Goal: Transaction & Acquisition: Purchase product/service

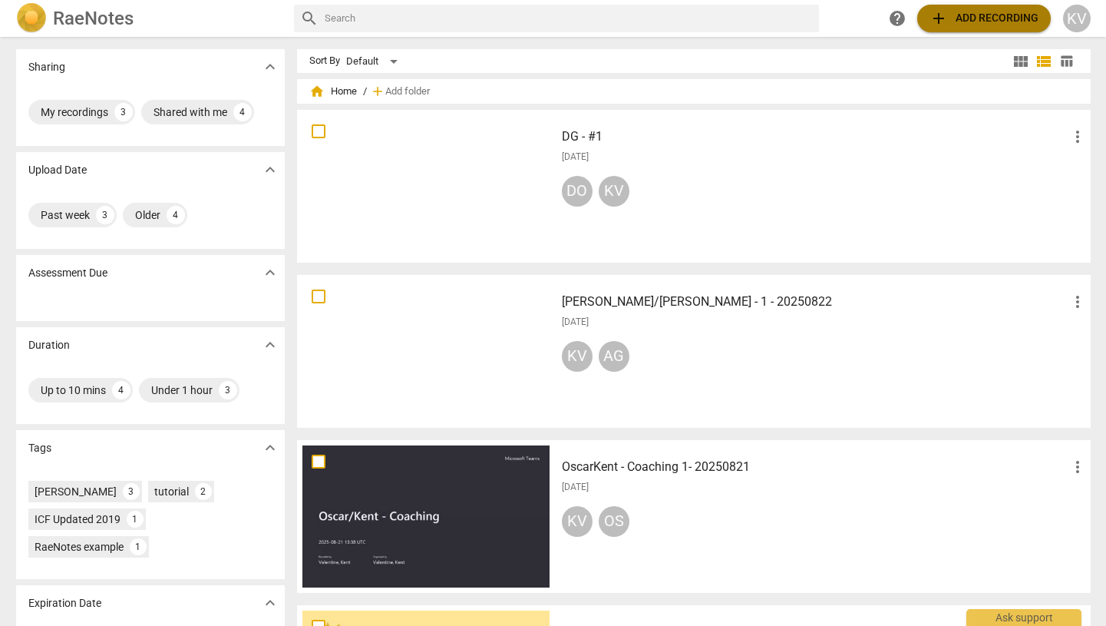
click at [975, 21] on span "add Add recording" at bounding box center [984, 18] width 109 height 18
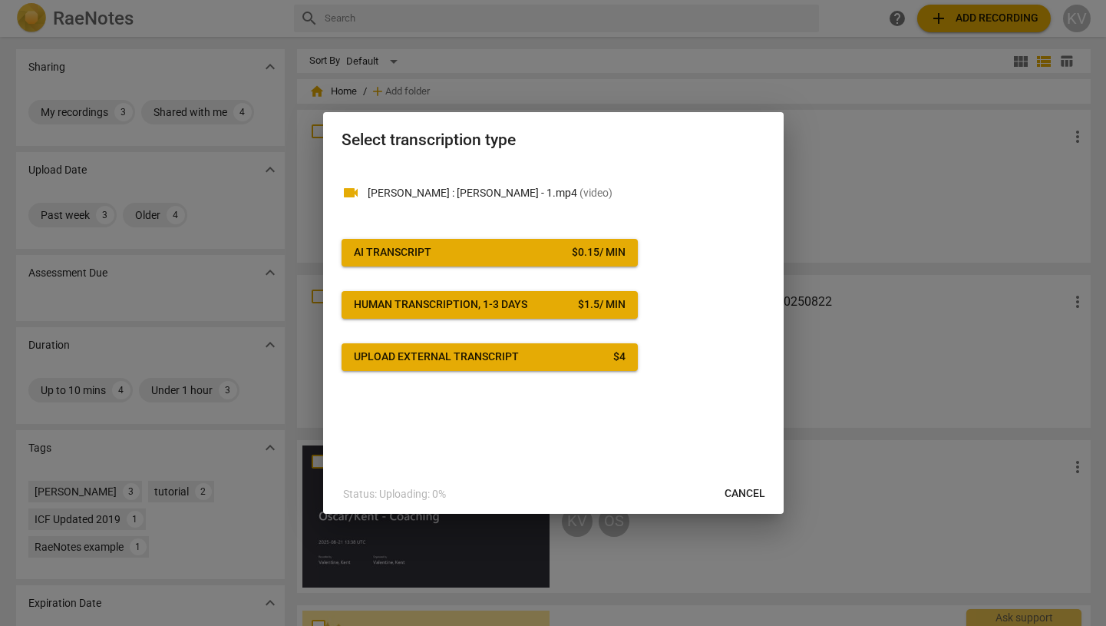
click at [491, 256] on span "AI Transcript $ 0.15 / min" at bounding box center [490, 252] width 272 height 15
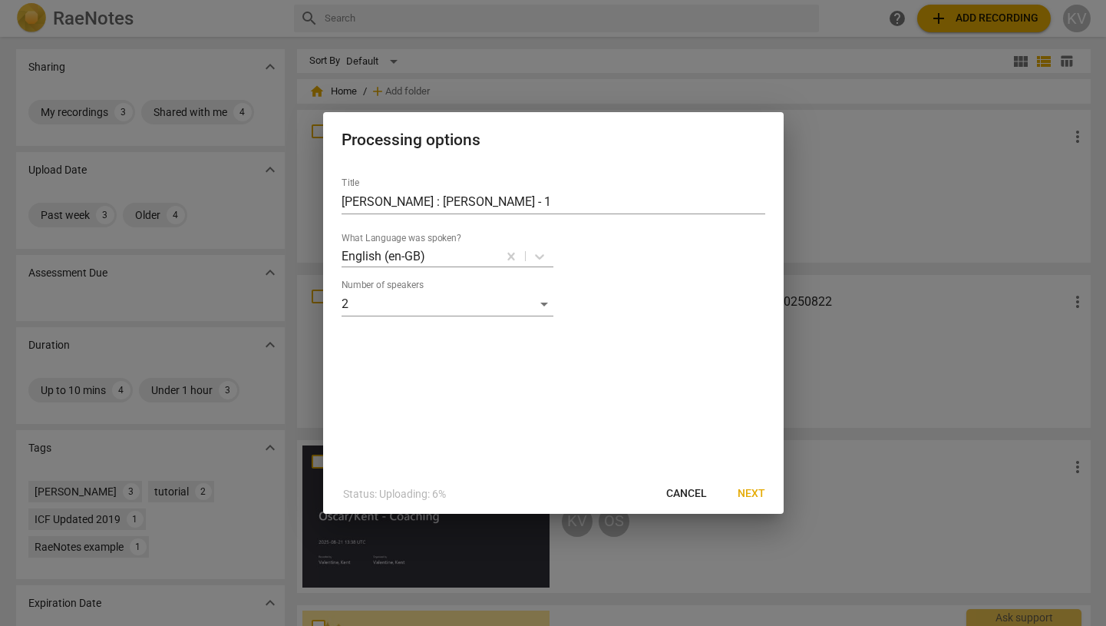
click at [755, 488] on span "Next" at bounding box center [752, 493] width 28 height 15
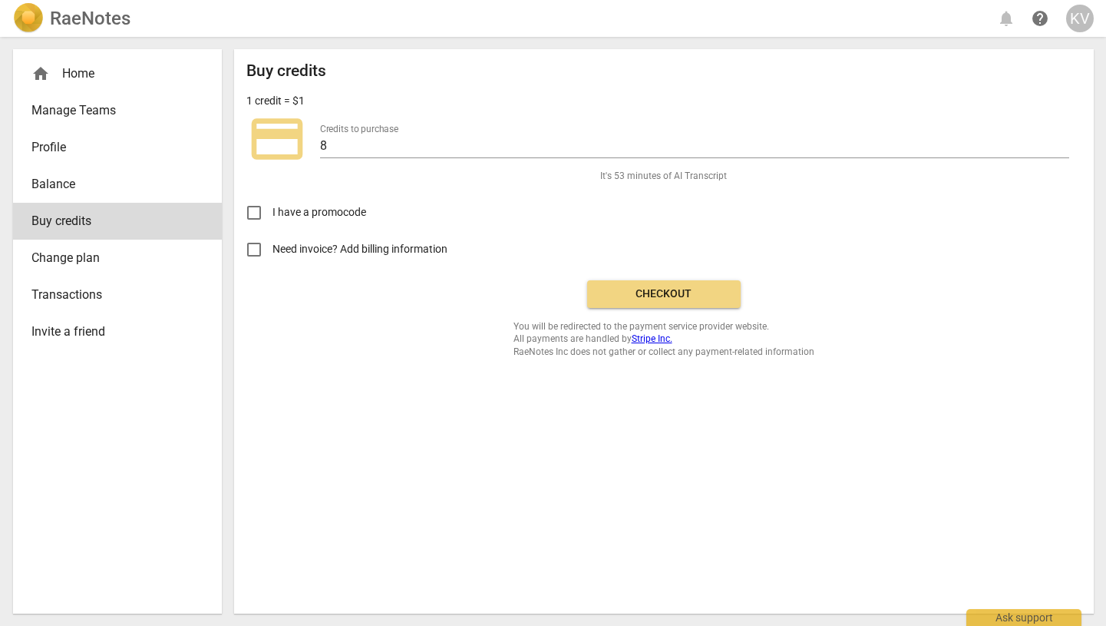
click at [678, 309] on div "Buy credits 1 credit = $1 credit_card Credits to purchase 8 It's 53 minutes of …" at bounding box center [663, 209] width 835 height 296
click at [679, 292] on span "Checkout" at bounding box center [664, 293] width 129 height 15
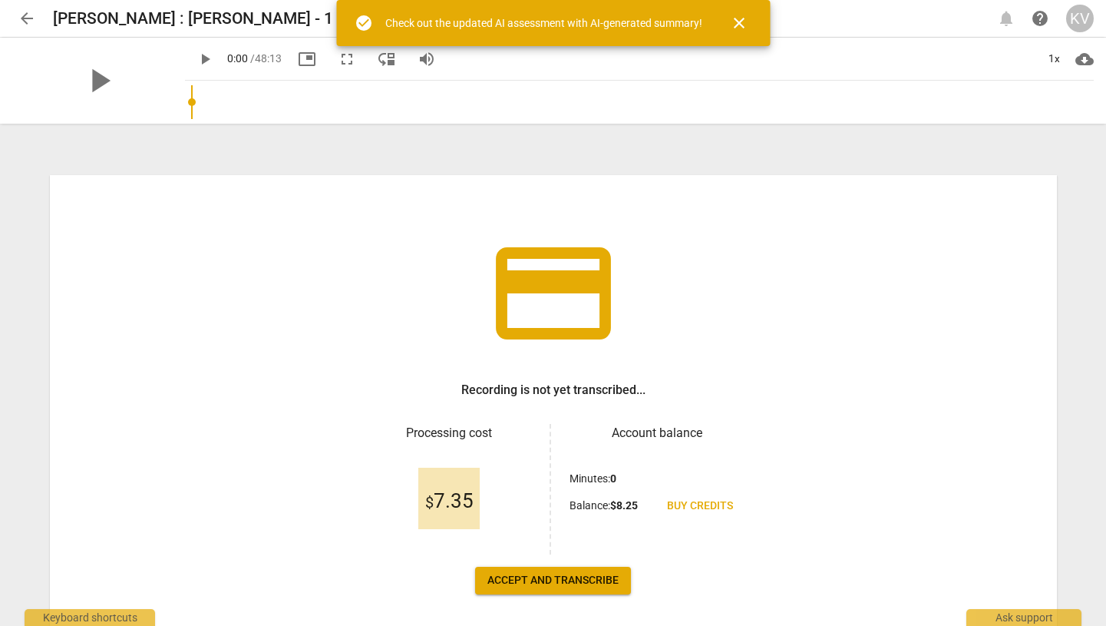
click at [570, 572] on button "Accept and transcribe" at bounding box center [553, 581] width 156 height 28
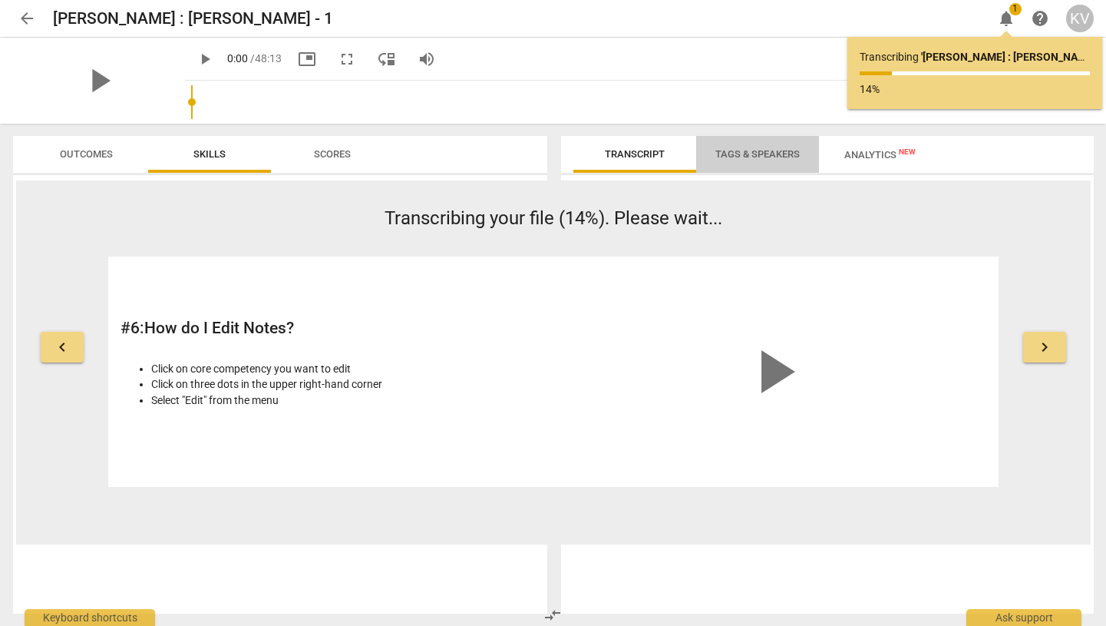
click at [752, 149] on span "Tags & Speakers" at bounding box center [758, 154] width 84 height 12
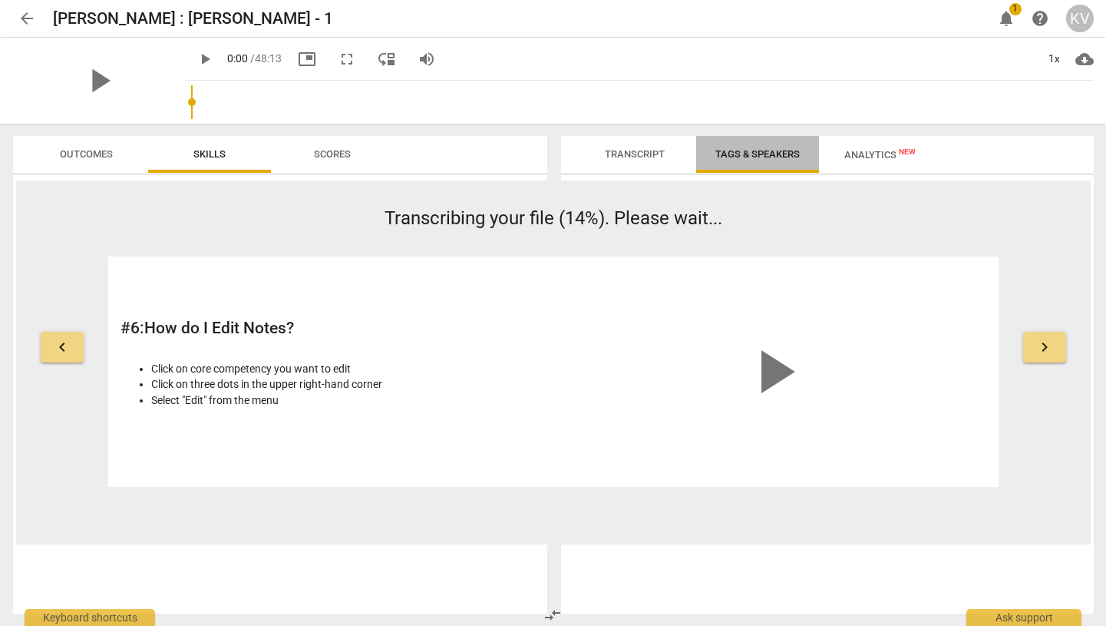
click at [752, 150] on span "Tags & Speakers" at bounding box center [758, 154] width 84 height 12
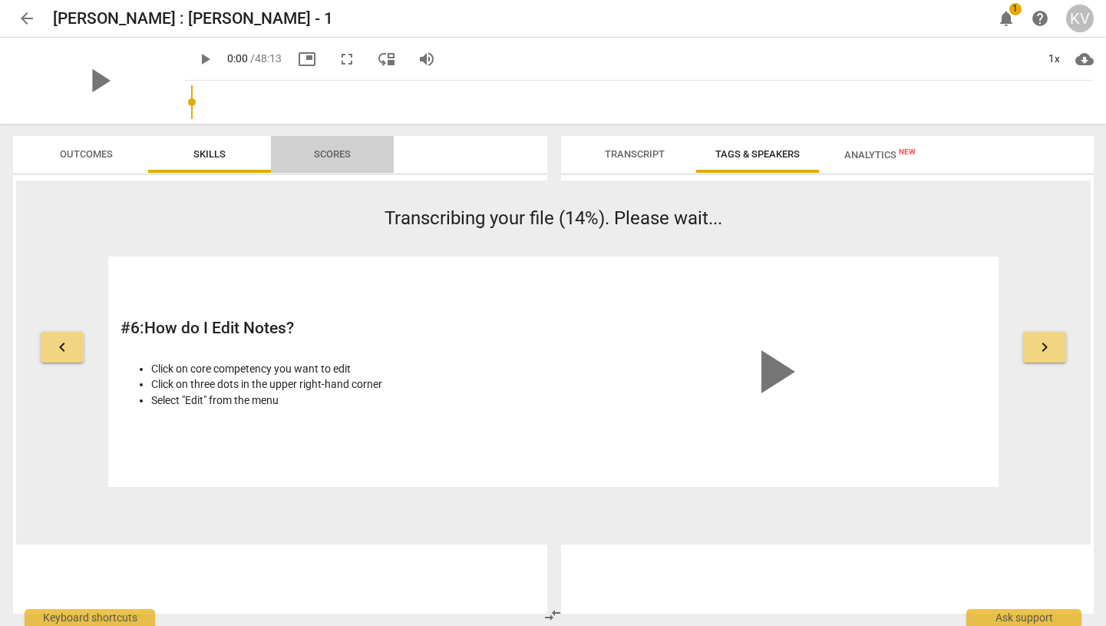
click at [332, 149] on span "Scores" at bounding box center [332, 154] width 37 height 12
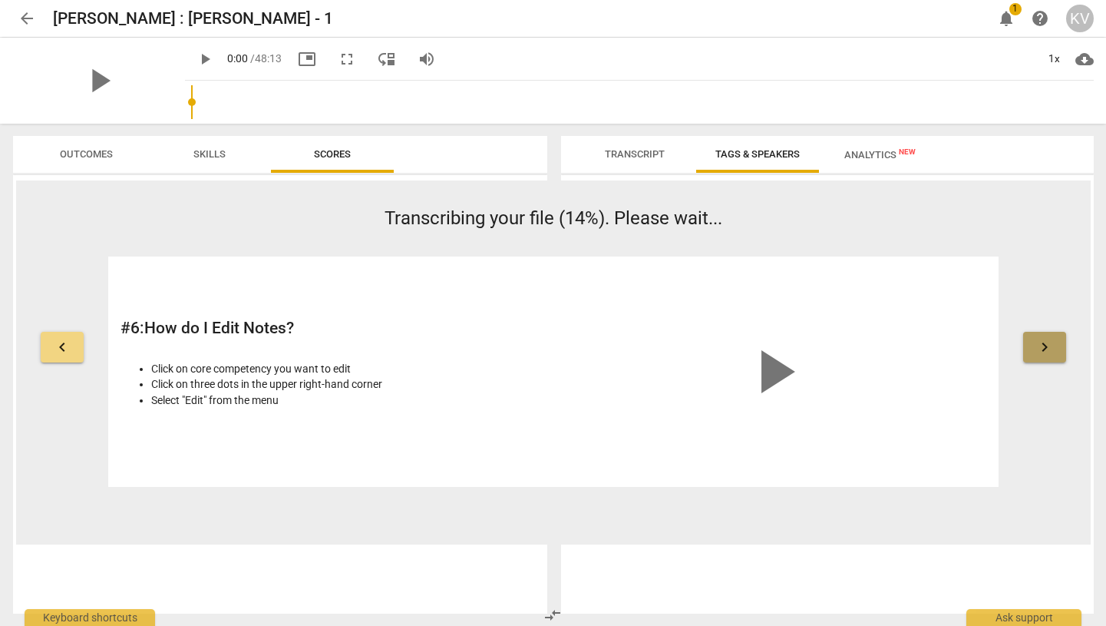
click at [1033, 348] on button "keyboard_arrow_right" at bounding box center [1044, 347] width 43 height 31
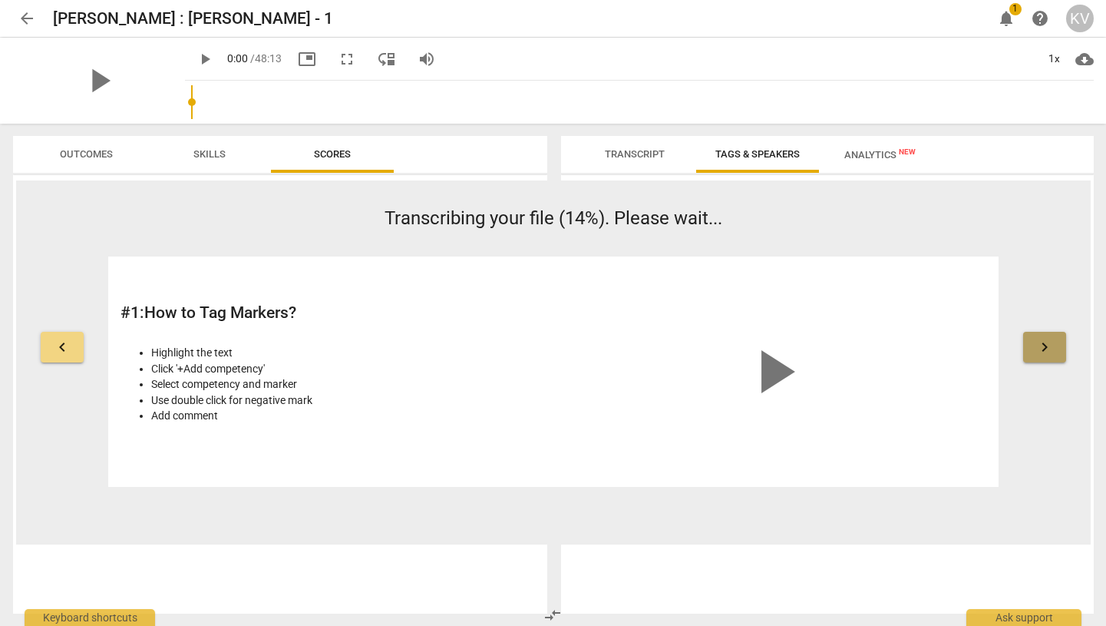
click at [1033, 348] on button "keyboard_arrow_right" at bounding box center [1044, 347] width 43 height 31
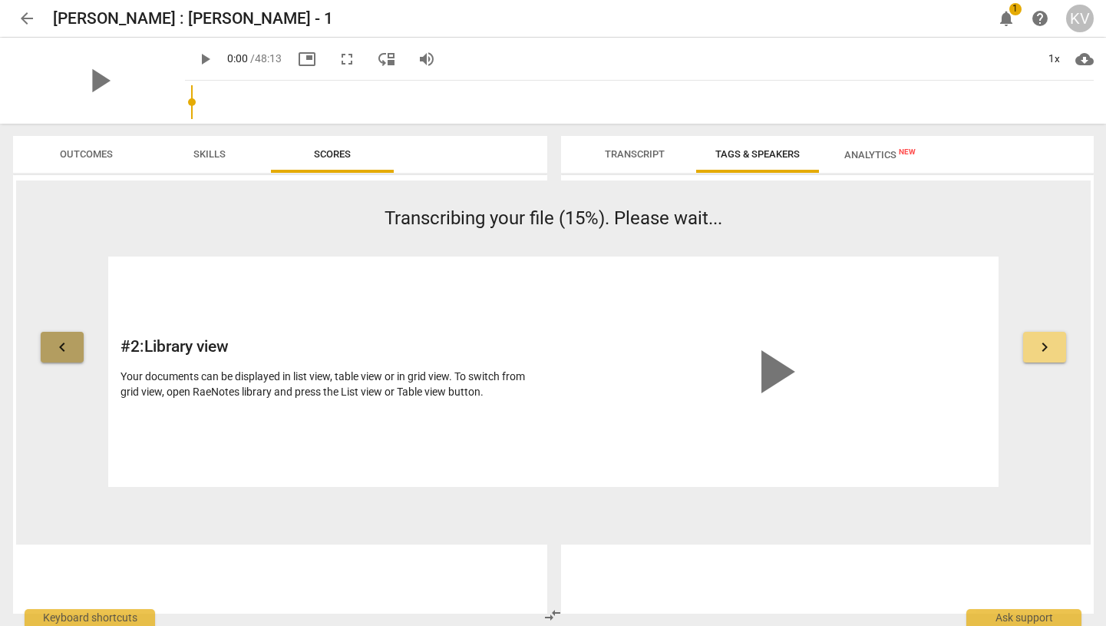
click at [51, 355] on button "keyboard_arrow_left" at bounding box center [62, 347] width 43 height 31
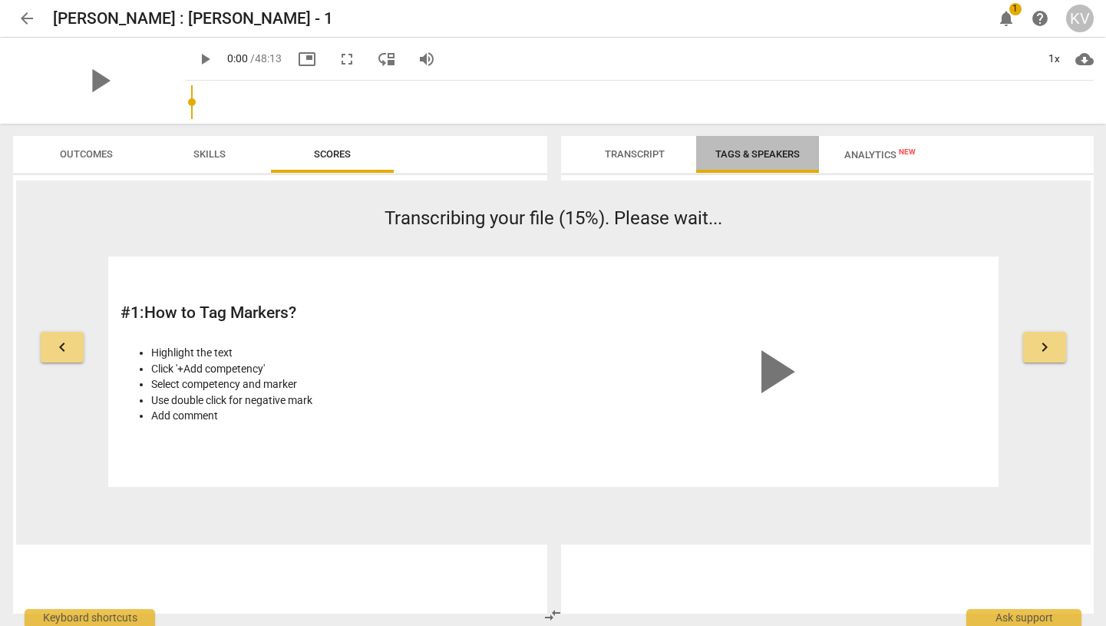
click at [752, 160] on span "Tags & Speakers" at bounding box center [757, 154] width 121 height 21
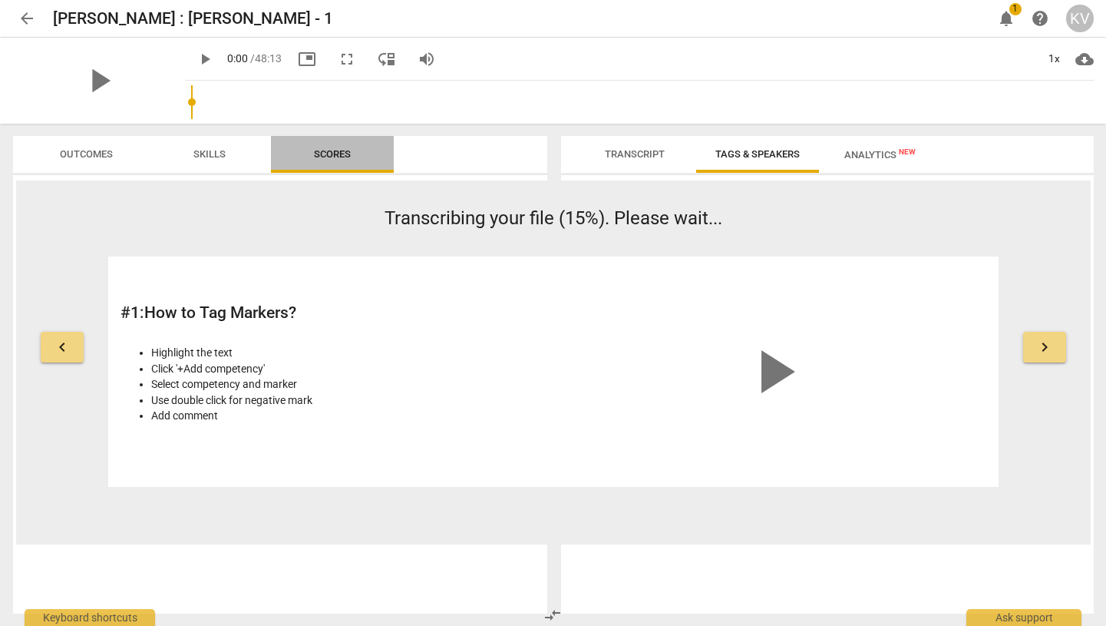
click at [322, 156] on span "Scores" at bounding box center [332, 154] width 37 height 12
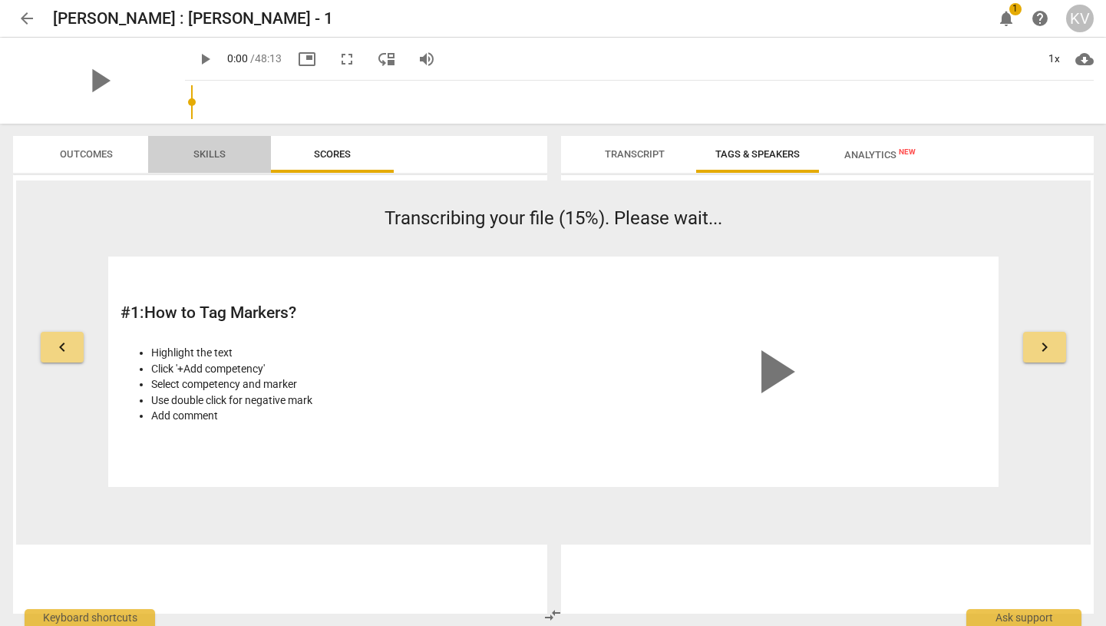
click at [209, 157] on span "Skills" at bounding box center [209, 154] width 32 height 12
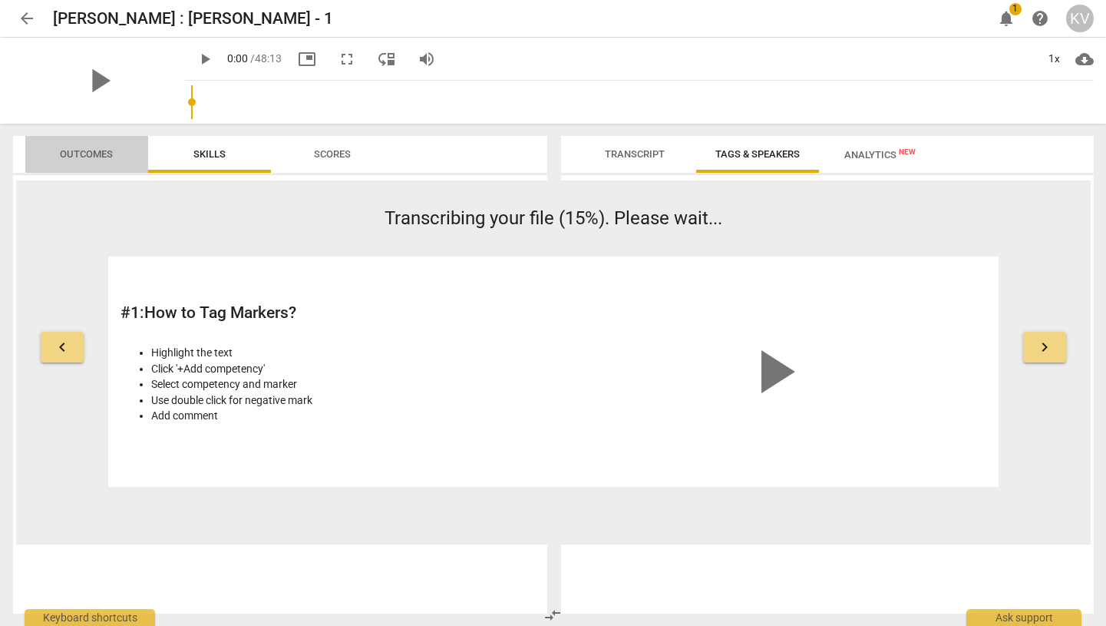
click at [117, 157] on span "Outcomes" at bounding box center [86, 154] width 90 height 21
